Goal: Task Accomplishment & Management: Manage account settings

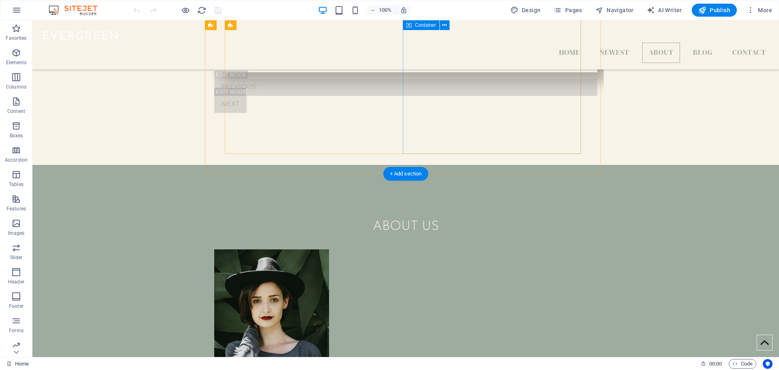
scroll to position [852, 0]
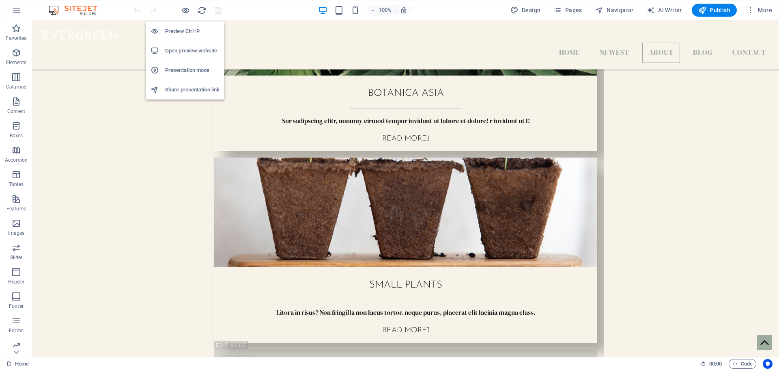
click at [187, 31] on h6 "Preview Ctrl+P" at bounding box center [192, 31] width 54 height 10
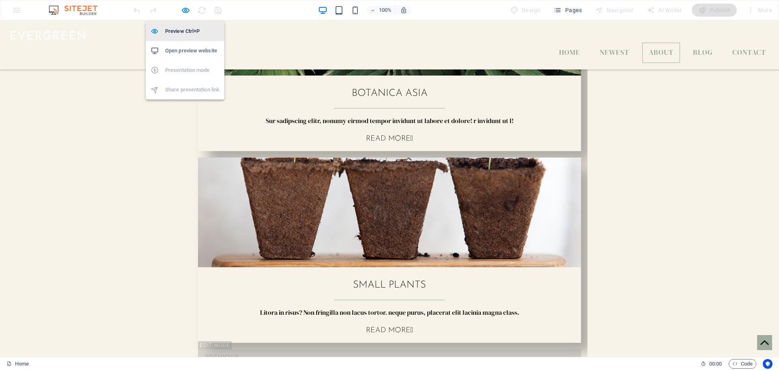
scroll to position [822, 0]
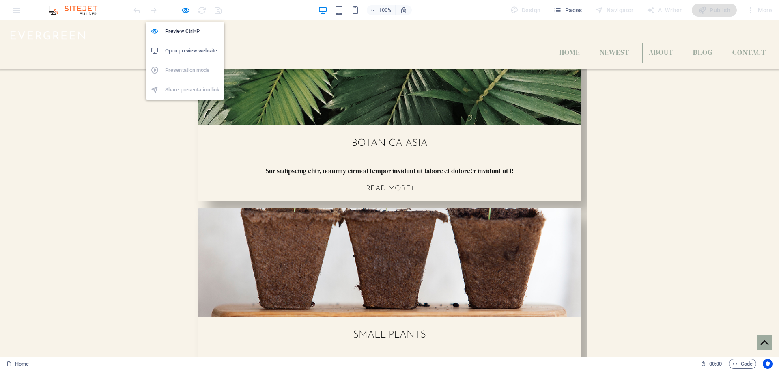
click at [198, 52] on h6 "Open preview website" at bounding box center [192, 51] width 54 height 10
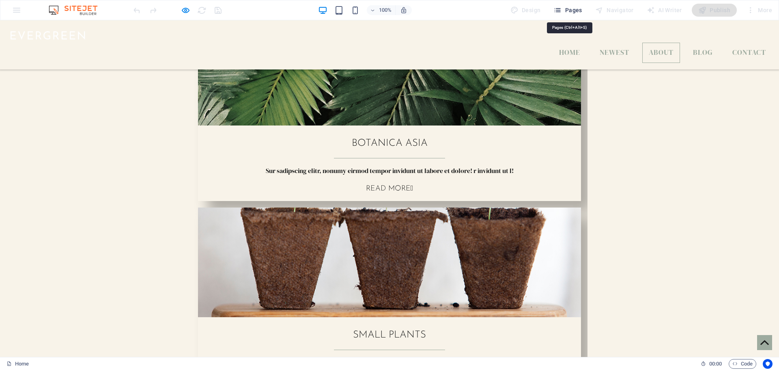
click at [570, 15] on button "Pages" at bounding box center [567, 10] width 35 height 13
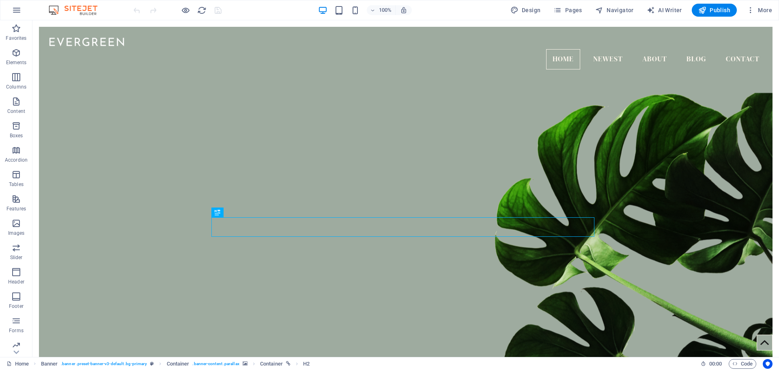
click at [94, 13] on img at bounding box center [77, 10] width 61 height 10
click at [69, 10] on img at bounding box center [77, 10] width 61 height 10
click at [201, 9] on icon "reload" at bounding box center [201, 10] width 9 height 9
click at [17, 8] on icon "button" at bounding box center [17, 10] width 10 height 10
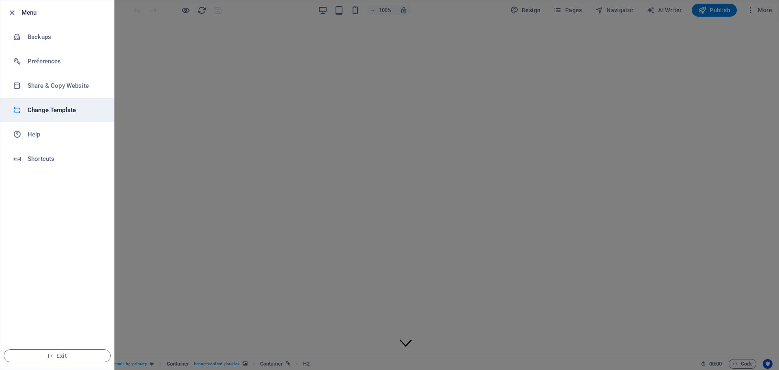
click at [44, 110] on h6 "Change Template" at bounding box center [65, 110] width 75 height 10
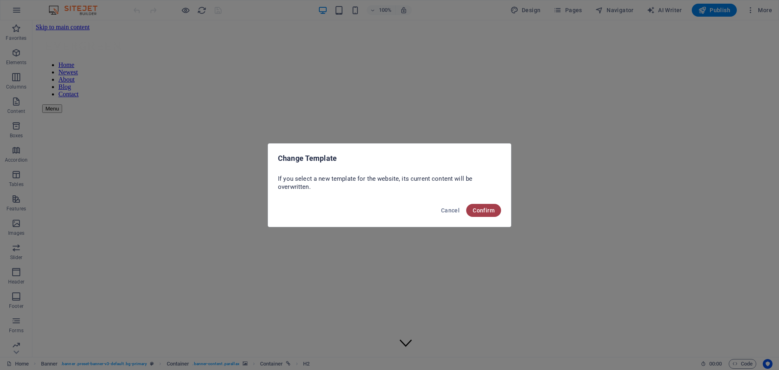
click at [485, 212] on span "Confirm" at bounding box center [484, 210] width 22 height 6
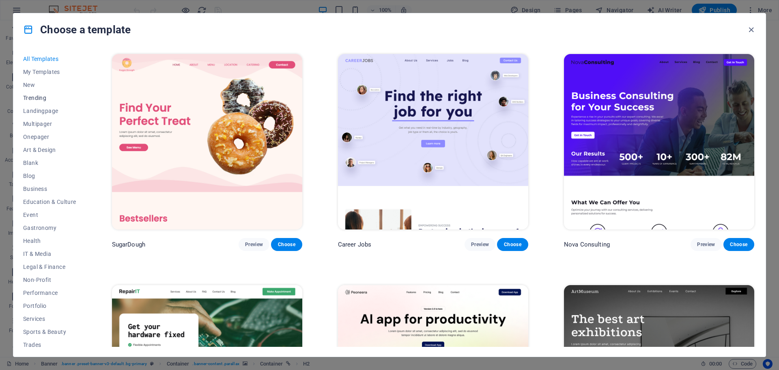
click at [39, 96] on span "Trending" at bounding box center [49, 98] width 53 height 6
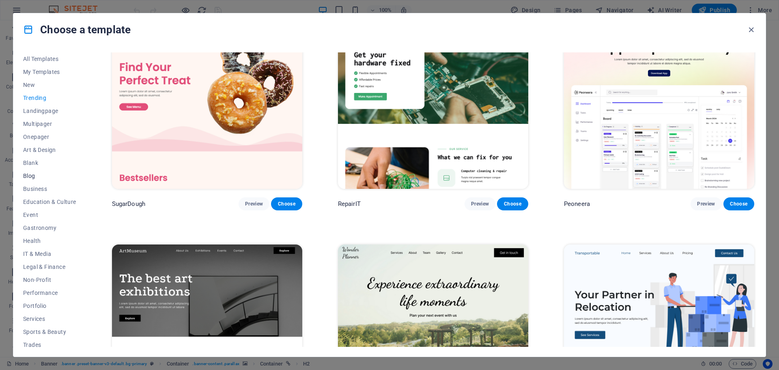
click at [29, 174] on span "Blog" at bounding box center [49, 175] width 53 height 6
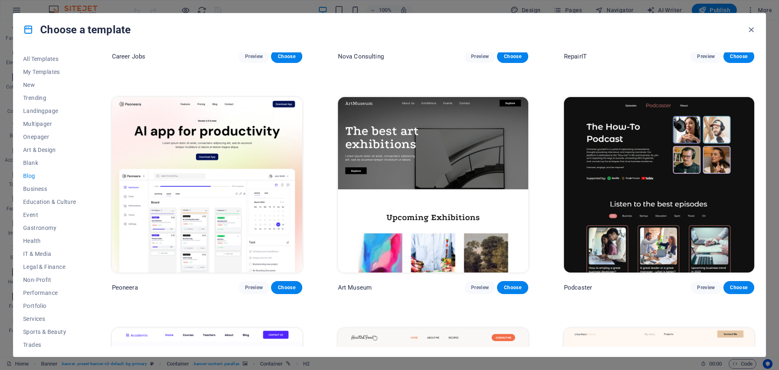
scroll to position [40, 0]
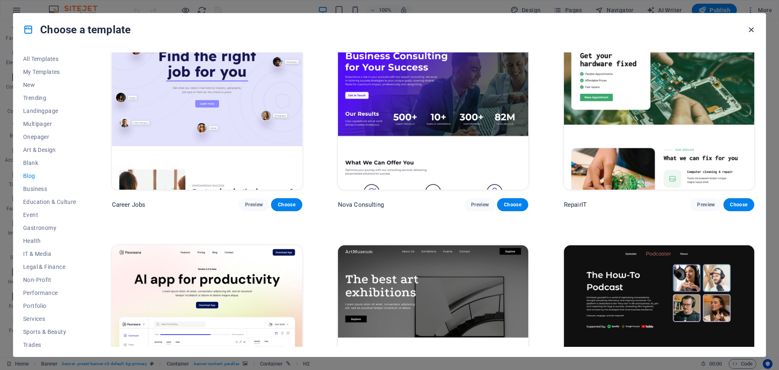
click at [749, 30] on icon "button" at bounding box center [750, 29] width 9 height 9
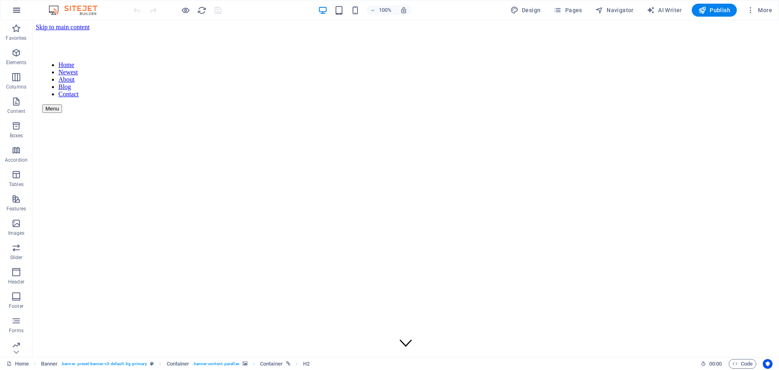
click at [17, 9] on icon "button" at bounding box center [17, 10] width 10 height 10
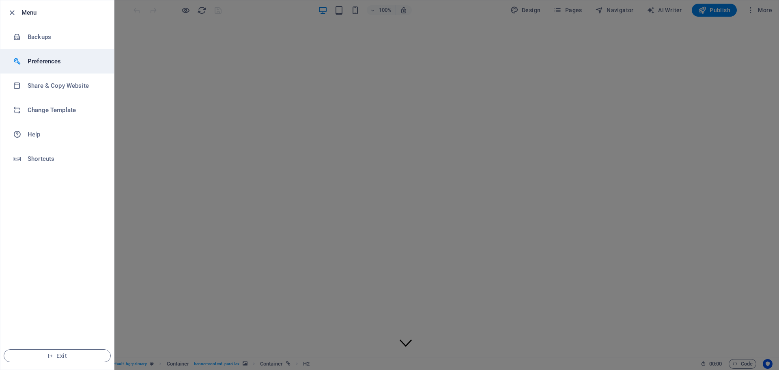
click at [45, 60] on h6 "Preferences" at bounding box center [65, 61] width 75 height 10
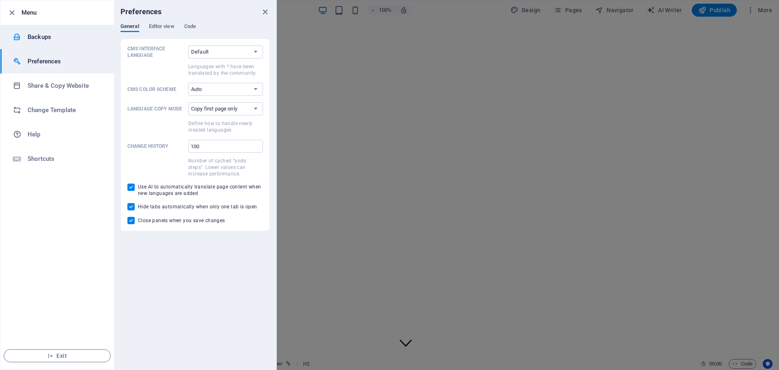
click at [40, 42] on li "Backups" at bounding box center [57, 37] width 114 height 24
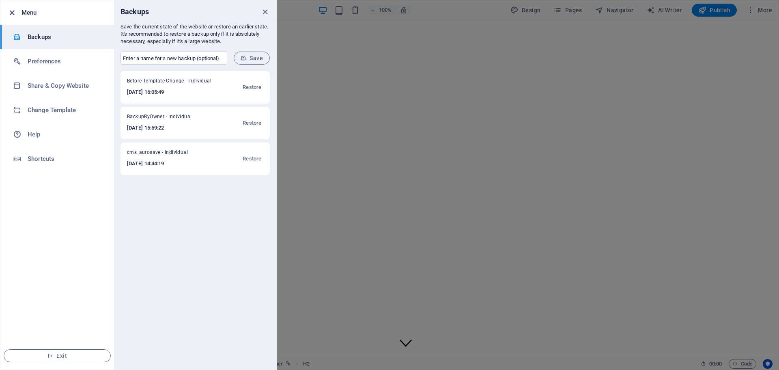
click at [13, 13] on icon "button" at bounding box center [11, 12] width 9 height 9
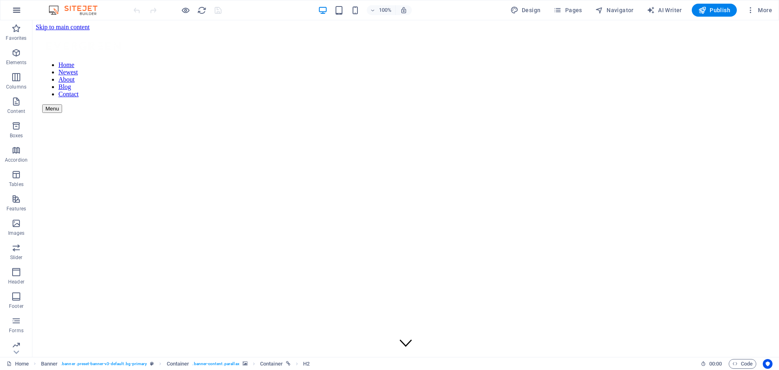
click at [20, 9] on icon "button" at bounding box center [17, 10] width 10 height 10
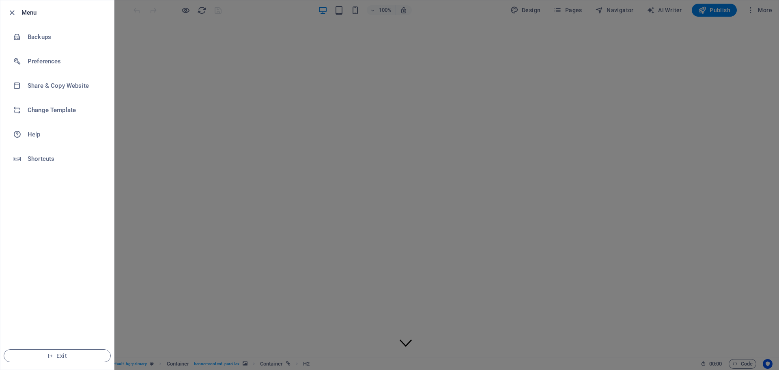
click at [17, 13] on div at bounding box center [14, 13] width 15 height 10
